Goal: Communication & Community: Connect with others

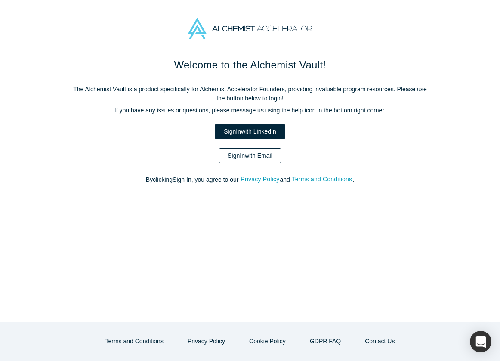
click at [253, 158] on link "Sign In with Email" at bounding box center [250, 155] width 63 height 15
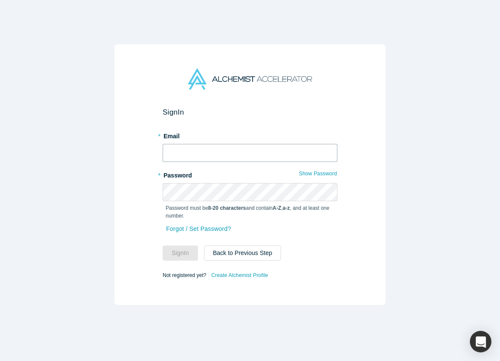
type input "[EMAIL_ADDRESS][DOMAIN_NAME]"
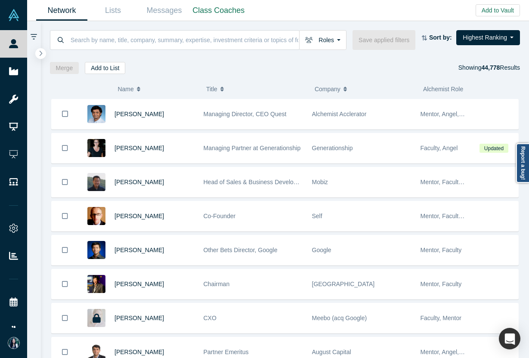
drag, startPoint x: 481, startPoint y: 68, endPoint x: 520, endPoint y: 71, distance: 39.7
click at [500, 71] on div "Roles Founders Faculty Mentors Alumni Mentor Angels VCs Corporate Innovator Ser…" at bounding box center [285, 47] width 488 height 53
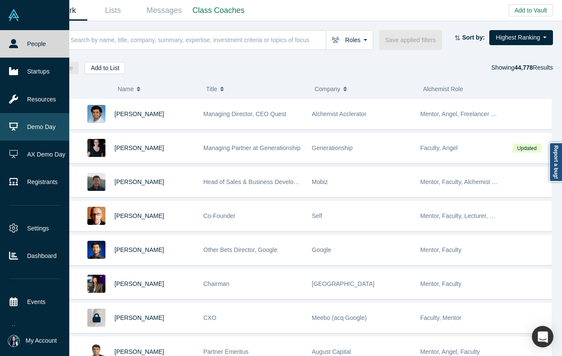
click at [37, 125] on link "Demo Day" at bounding box center [34, 127] width 69 height 28
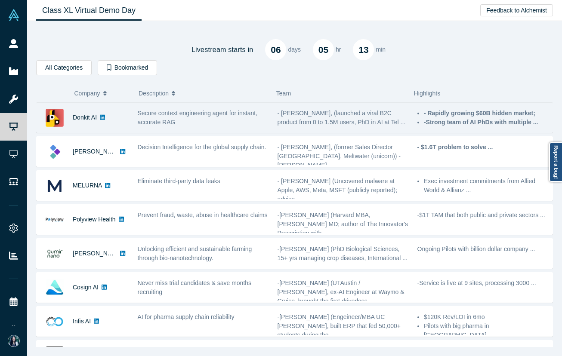
click at [136, 125] on div "Secure context engineering agent for instant, accurate RAG" at bounding box center [203, 117] width 140 height 27
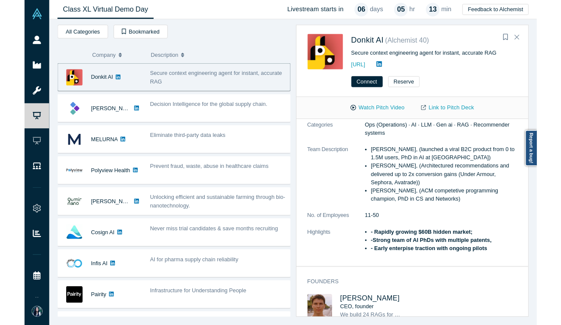
scroll to position [96, 0]
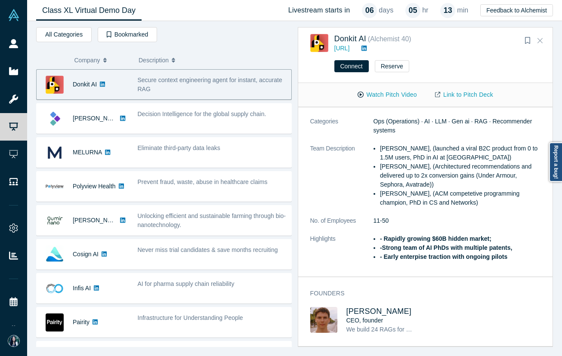
click at [500, 40] on icon "Close" at bounding box center [539, 40] width 5 height 5
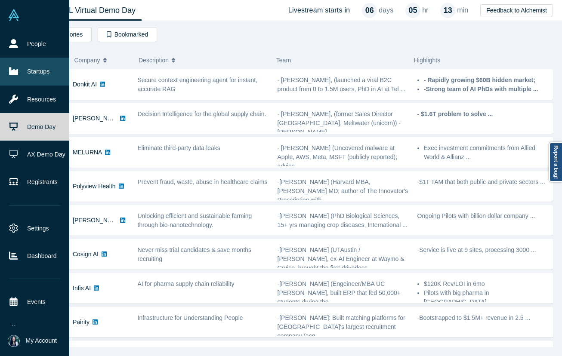
click at [26, 71] on link "Startups" at bounding box center [34, 72] width 69 height 28
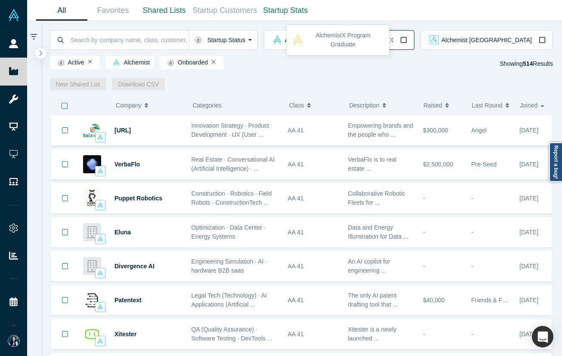
click at [414, 43] on button "Alchemist X" at bounding box center [378, 40] width 74 height 20
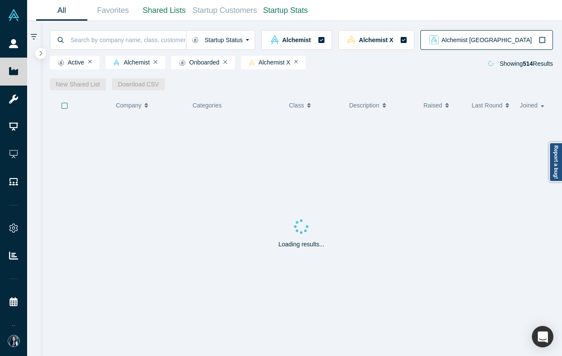
click at [500, 39] on icon "button" at bounding box center [542, 40] width 7 height 7
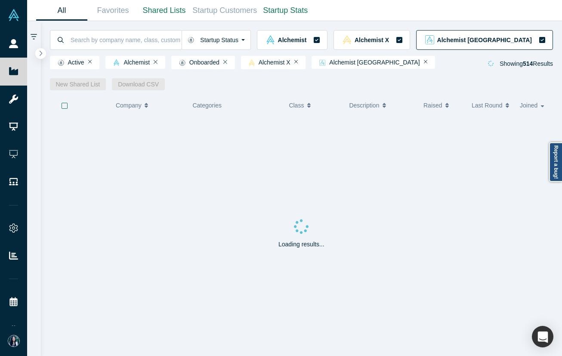
click at [500, 40] on icon "button" at bounding box center [542, 40] width 6 height 6
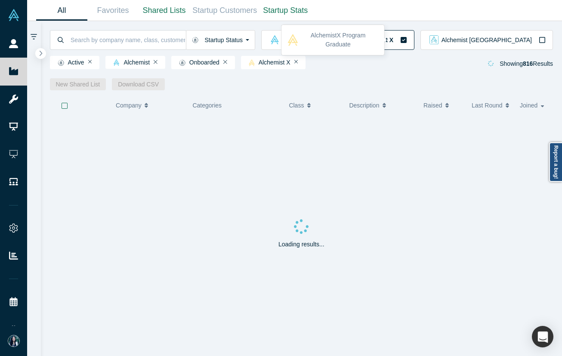
click at [407, 41] on icon "button" at bounding box center [403, 40] width 7 height 7
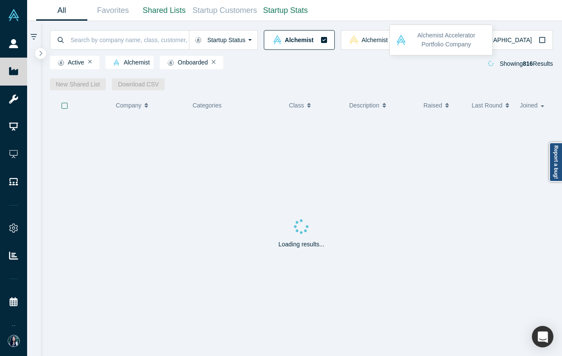
click at [327, 39] on icon "button" at bounding box center [324, 40] width 6 height 6
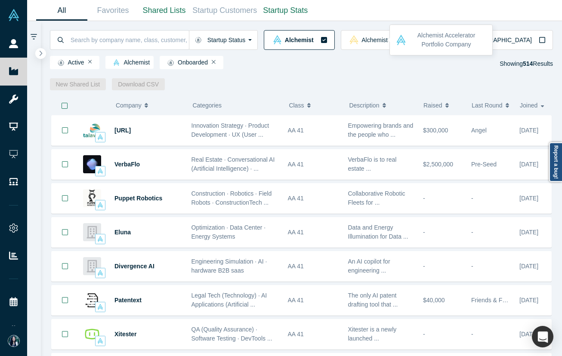
click at [327, 41] on icon "button" at bounding box center [324, 40] width 6 height 6
click at [327, 38] on icon "button" at bounding box center [324, 40] width 6 height 6
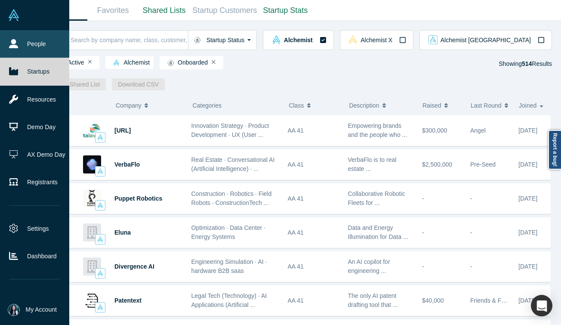
click at [15, 43] on icon at bounding box center [13, 43] width 9 height 9
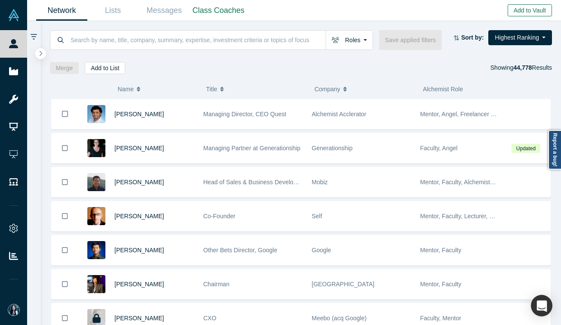
click at [500, 9] on button "Add to Vault" at bounding box center [530, 10] width 44 height 12
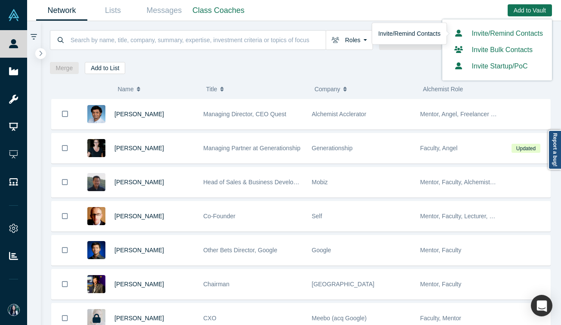
click at [482, 36] on link "Invite/Remind Contacts" at bounding box center [497, 33] width 92 height 7
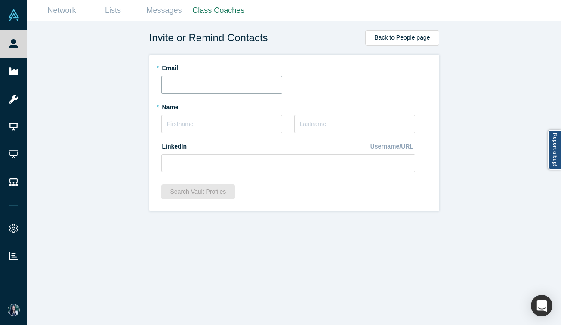
click at [229, 88] on input "text" at bounding box center [221, 85] width 121 height 18
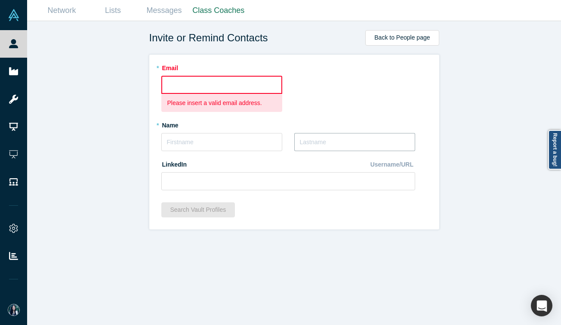
click at [333, 124] on div "* Last Name" at bounding box center [354, 134] width 121 height 33
click at [303, 177] on input at bounding box center [288, 181] width 254 height 18
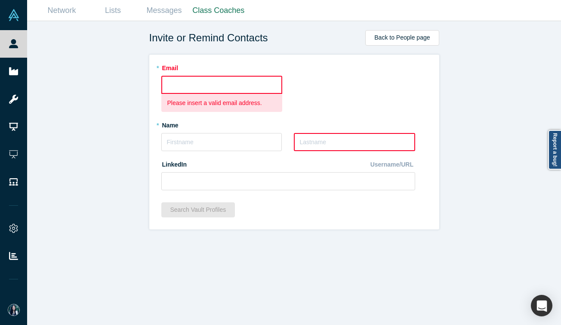
click at [197, 83] on input "text" at bounding box center [221, 85] width 121 height 18
click at [196, 83] on input "text" at bounding box center [221, 85] width 121 height 18
paste input "[PERSON_NAME][EMAIL_ADDRESS][DOMAIN_NAME]"
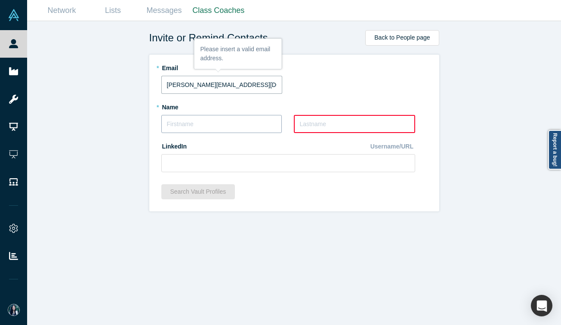
type input "[PERSON_NAME][EMAIL_ADDRESS][DOMAIN_NAME]"
click at [215, 127] on input "text" at bounding box center [221, 124] width 120 height 18
type input "[PERSON_NAME]"
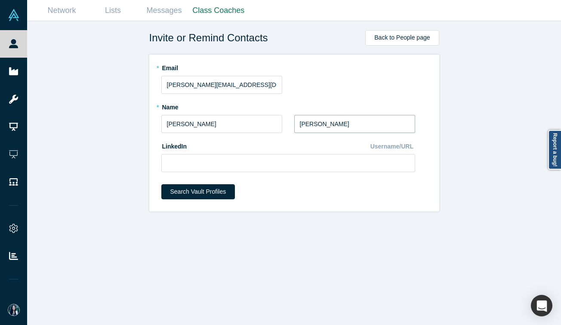
type input "[PERSON_NAME]"
click at [211, 165] on input at bounding box center [288, 163] width 254 height 18
paste input "[URL][DOMAIN_NAME]"
type input "[URL][DOMAIN_NAME]"
click at [343, 75] on div "* Email [PERSON_NAME][EMAIL_ADDRESS][DOMAIN_NAME]" at bounding box center [294, 77] width 266 height 33
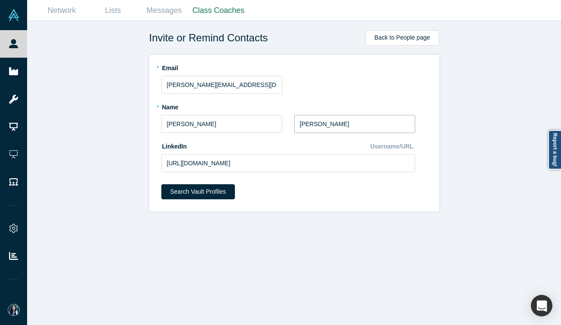
click at [314, 127] on input "[PERSON_NAME]" at bounding box center [354, 124] width 121 height 18
click at [201, 124] on input "[PERSON_NAME]" at bounding box center [221, 124] width 121 height 18
click at [238, 83] on input "[PERSON_NAME][EMAIL_ADDRESS][DOMAIN_NAME]" at bounding box center [221, 85] width 121 height 18
click at [169, 86] on input "[PERSON_NAME][EMAIL_ADDRESS][DOMAIN_NAME]" at bounding box center [221, 85] width 121 height 18
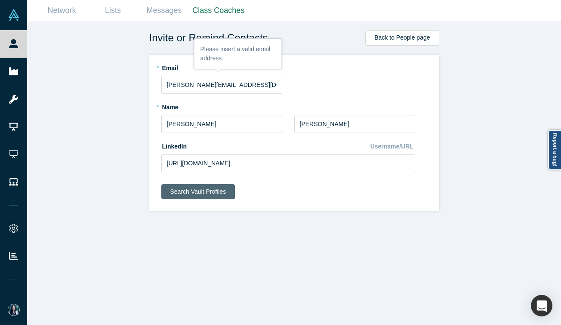
click at [209, 193] on button "Search Vault Profiles" at bounding box center [198, 191] width 74 height 15
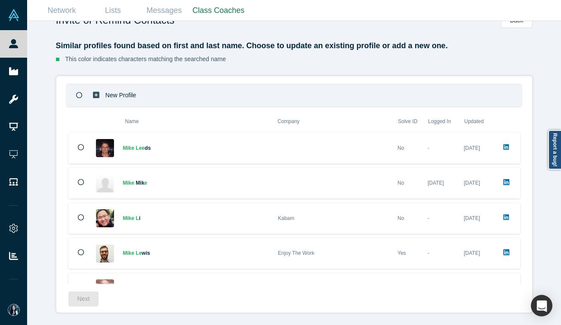
click at [78, 95] on icon at bounding box center [79, 95] width 6 height 6
click at [89, 302] on button "Next" at bounding box center [83, 298] width 31 height 15
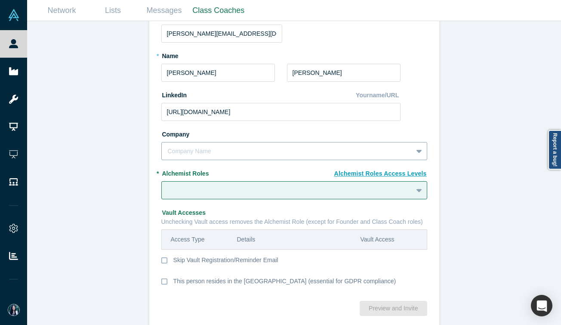
scroll to position [82, 0]
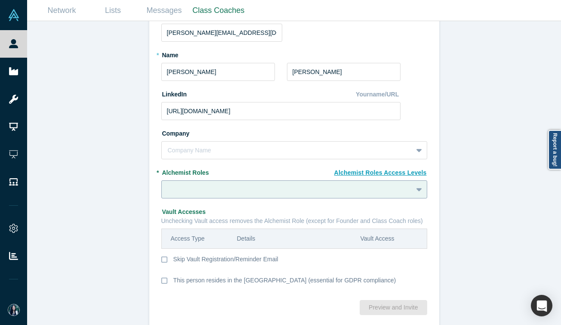
click at [417, 189] on div at bounding box center [294, 189] width 266 height 18
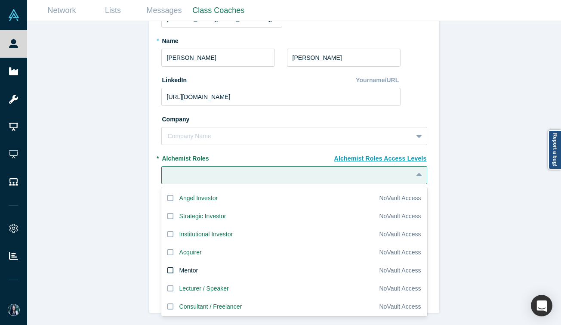
click at [170, 272] on icon at bounding box center [170, 270] width 6 height 7
click at [0, 0] on input "Mentor" at bounding box center [0, 0] width 0 height 0
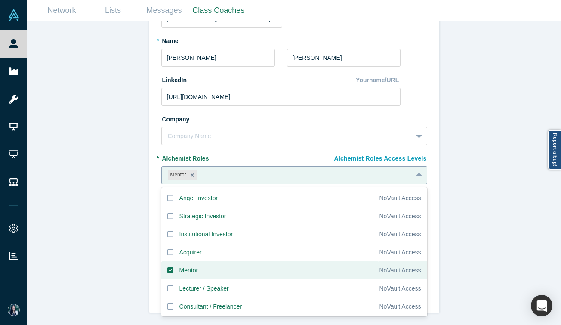
click at [420, 178] on icon at bounding box center [420, 175] width 6 height 9
click at [441, 186] on div "Invite or Remind Contacts Back New Profile: [PERSON_NAME] * Email [PERSON_NAME]…" at bounding box center [294, 173] width 534 height 304
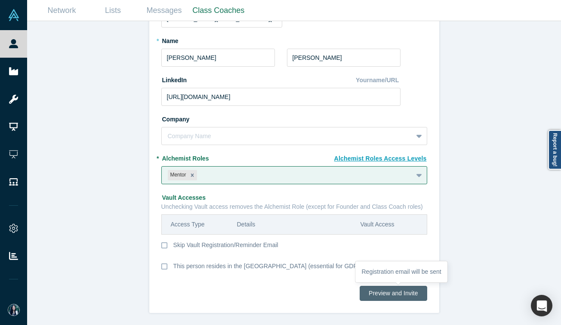
click at [386, 295] on button "Preview and Invite" at bounding box center [393, 293] width 67 height 15
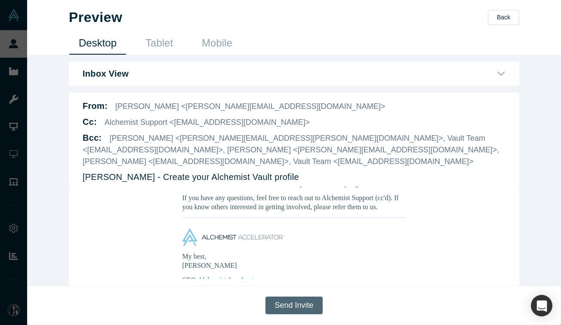
scroll to position [222, 0]
click at [291, 309] on button "Send Invite" at bounding box center [294, 305] width 57 height 18
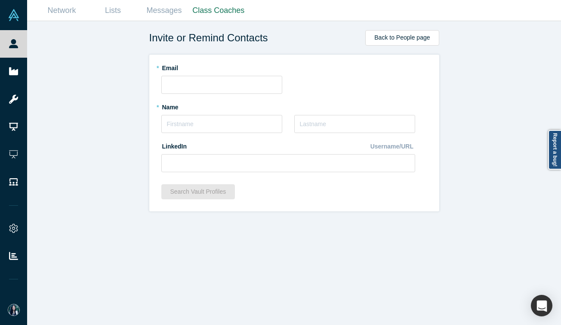
scroll to position [0, 0]
